Goal: Task Accomplishment & Management: Manage account settings

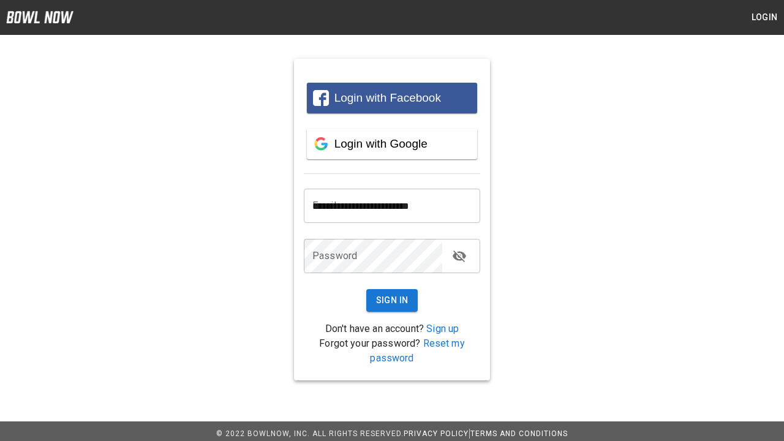
type input "**********"
click at [392, 300] on button "Sign In" at bounding box center [392, 300] width 52 height 23
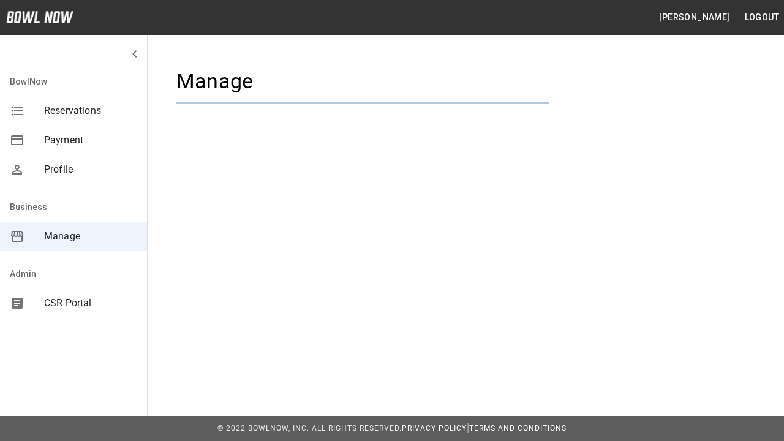
click at [74, 237] on span "Manage" at bounding box center [90, 236] width 93 height 15
